Goal: Information Seeking & Learning: Learn about a topic

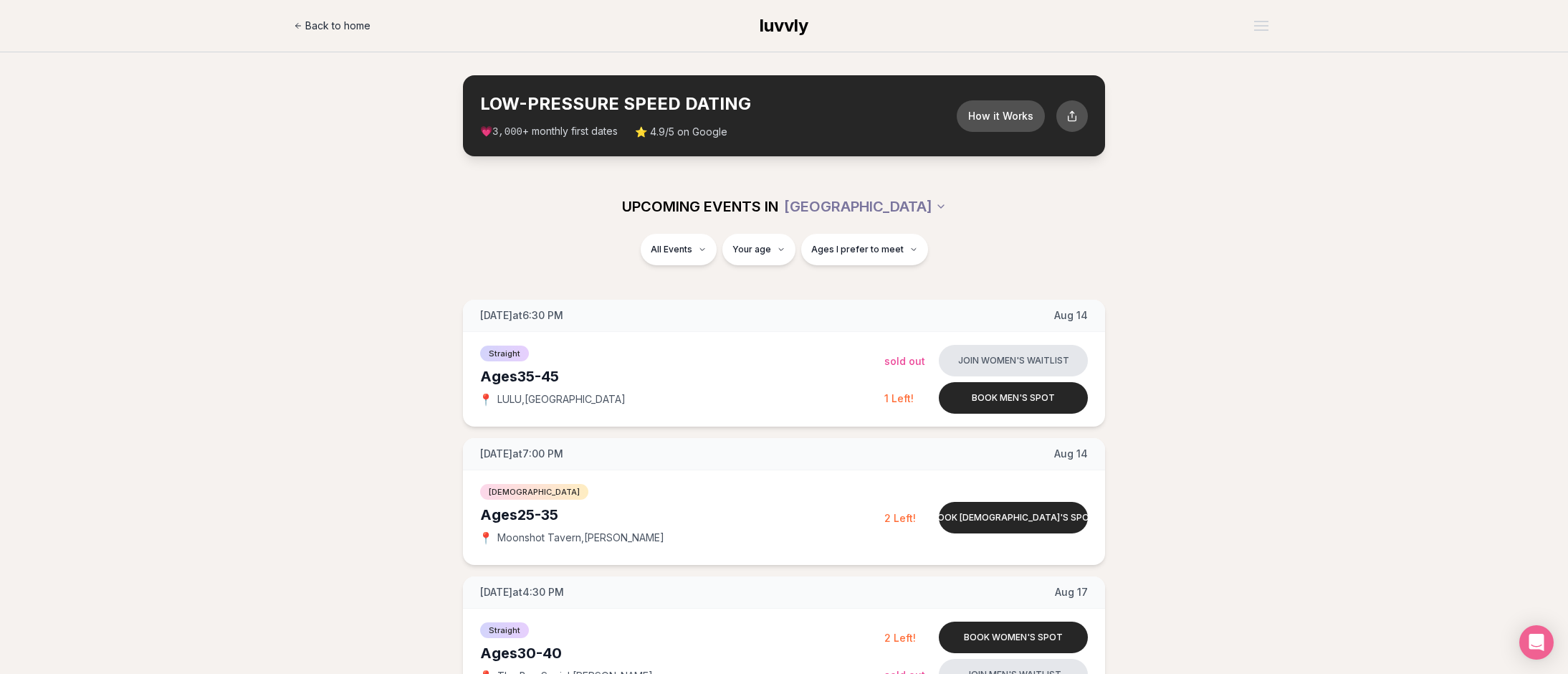
click at [325, 27] on span "Back to home" at bounding box center [338, 26] width 65 height 15
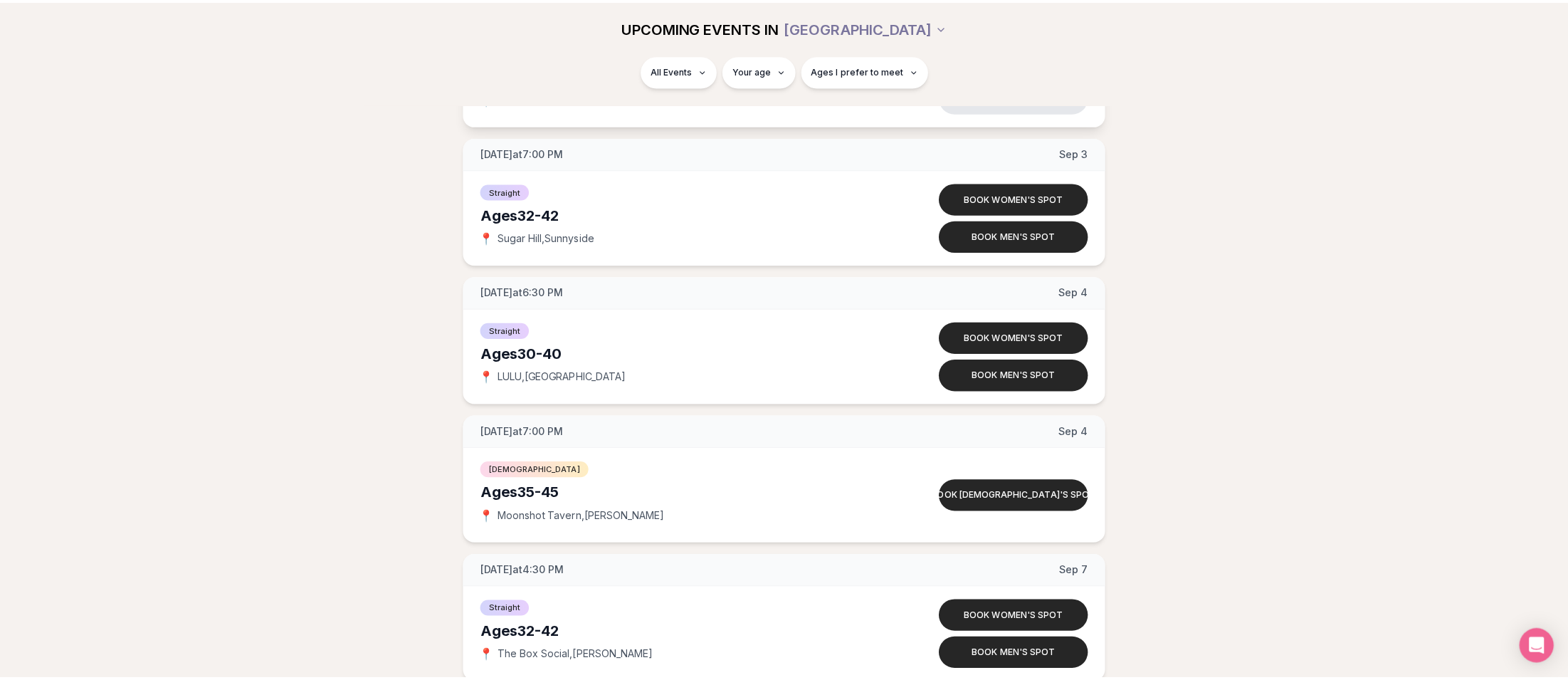
scroll to position [3167, 0]
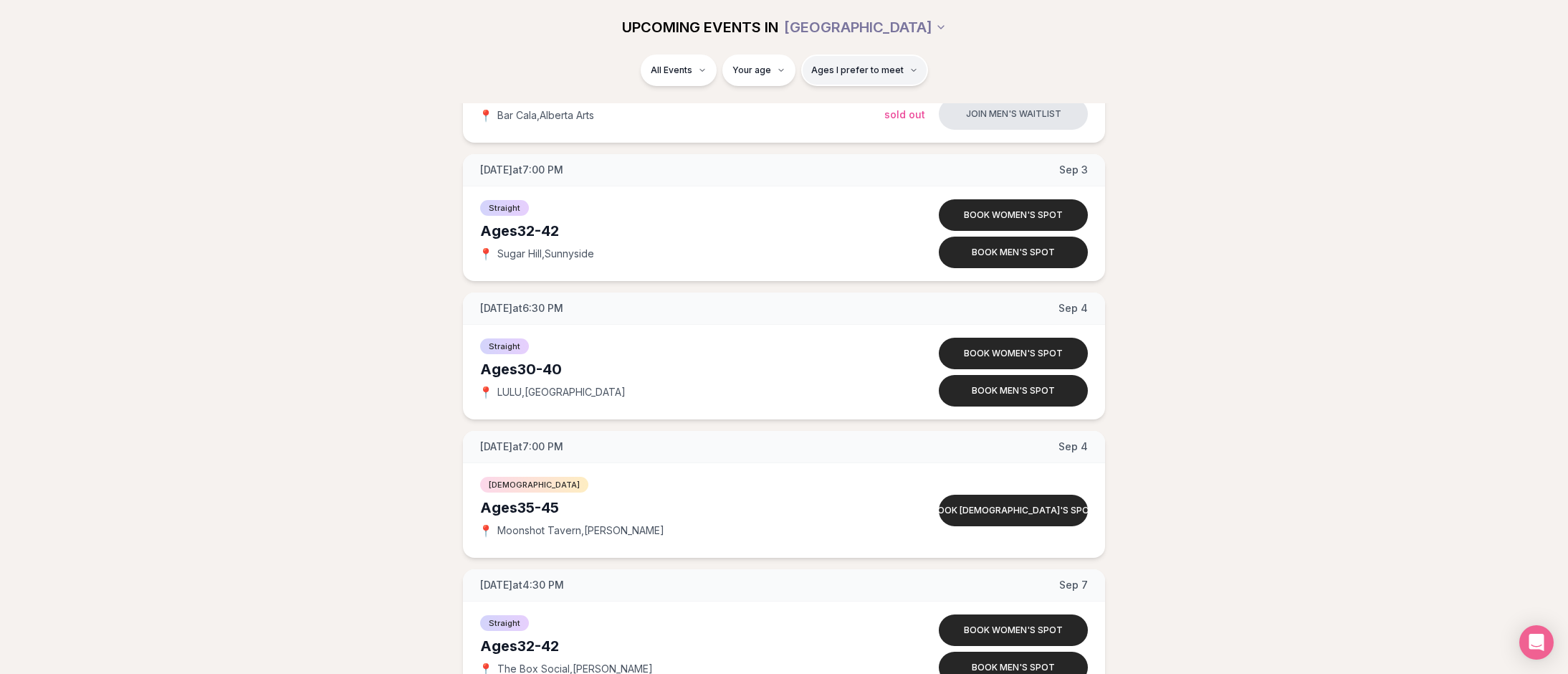
click at [853, 65] on span "Ages I prefer to meet" at bounding box center [857, 70] width 92 height 12
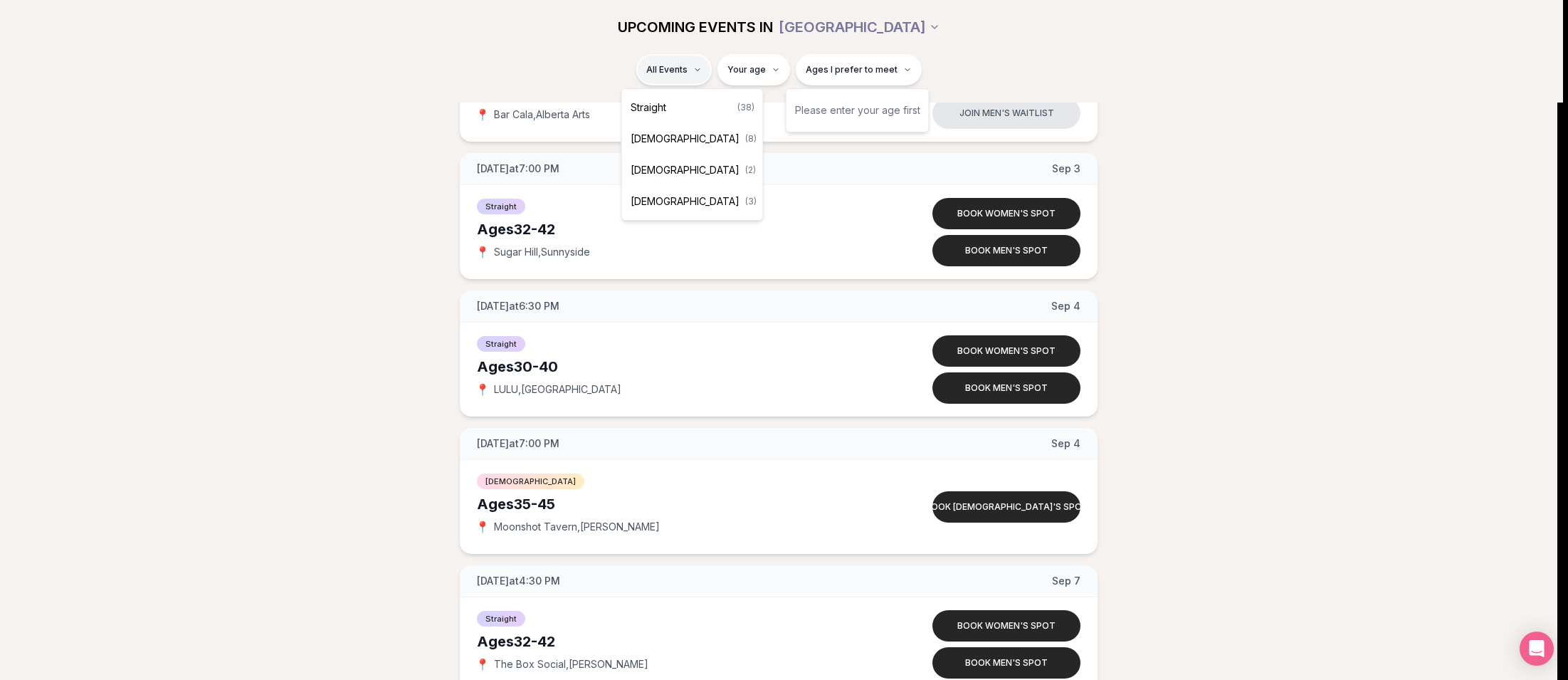
click at [689, 67] on html "Back to home luvvly LOW-PRESSURE SPEED DATING How it Works 💗 3,000 + monthly fi…" at bounding box center [784, 676] width 1568 height 7688
click at [675, 113] on div "Straight ( 38 )" at bounding box center [692, 107] width 135 height 31
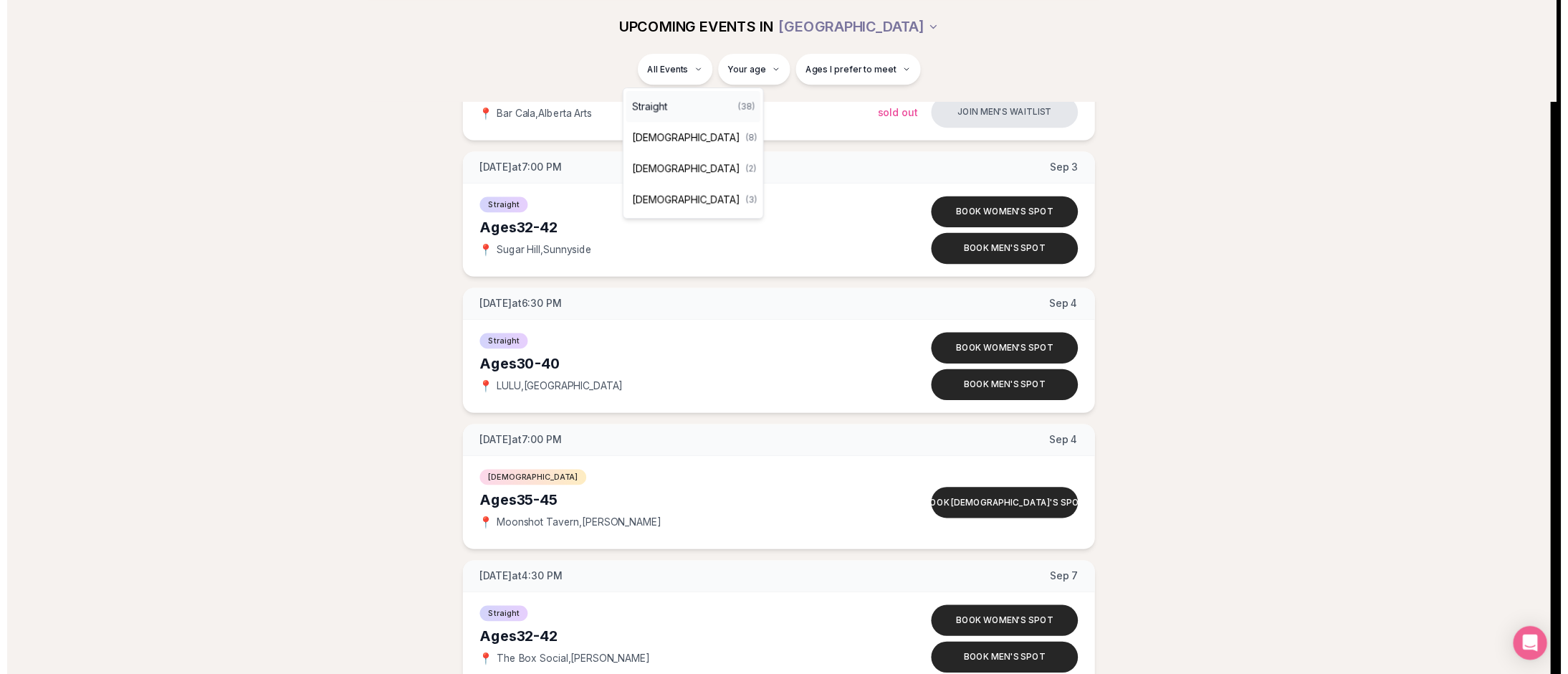
scroll to position [38, 0]
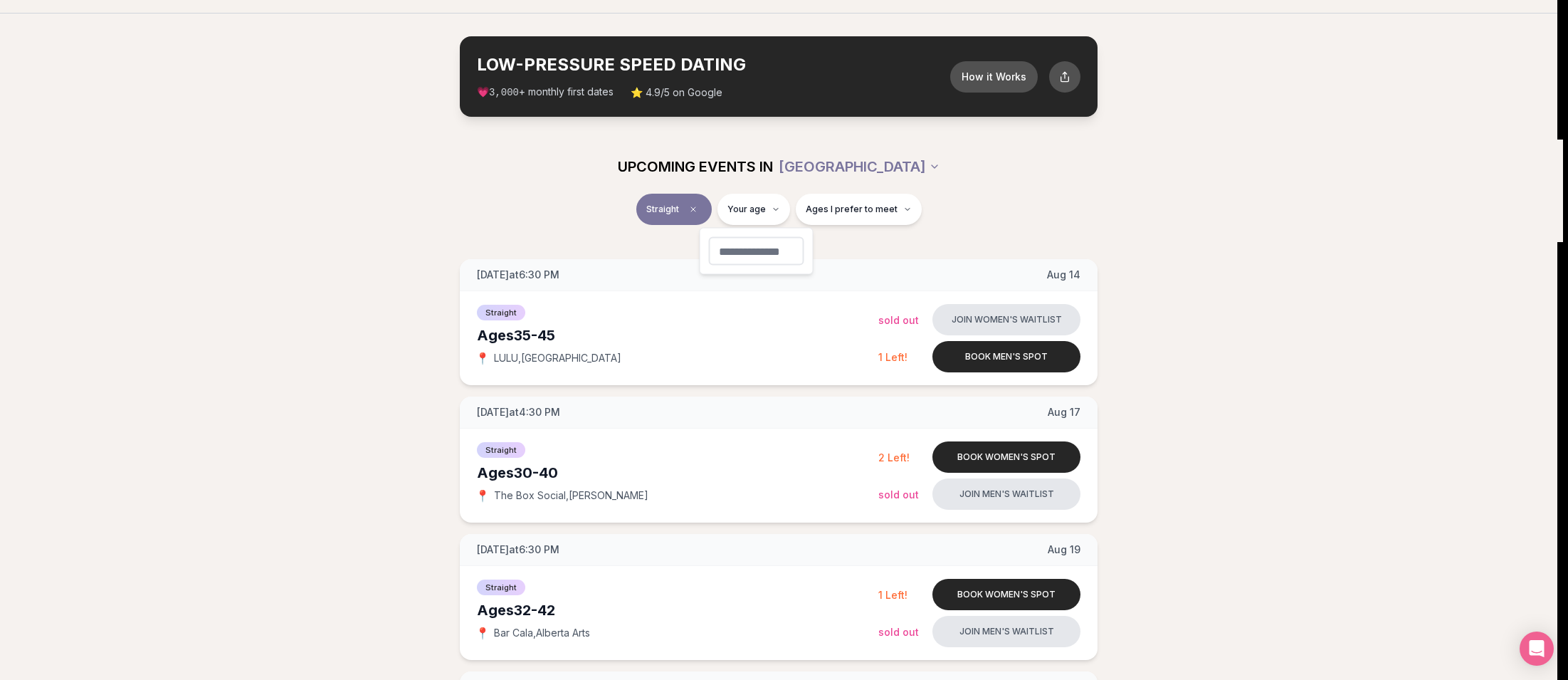
type input "**"
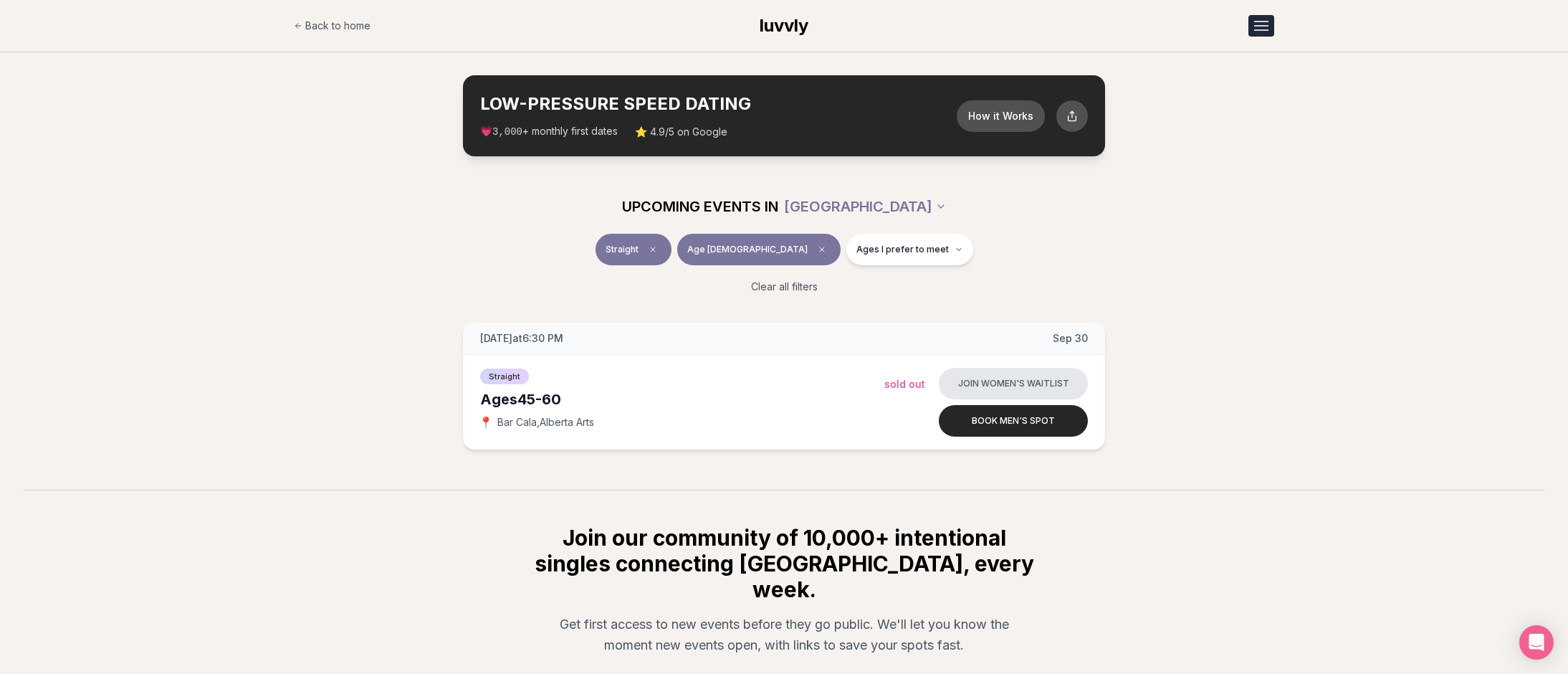
click at [1262, 25] on button "Open menu" at bounding box center [1261, 25] width 26 height 21
click at [1216, 56] on link "Q&A" at bounding box center [1224, 61] width 99 height 26
